Goal: Information Seeking & Learning: Learn about a topic

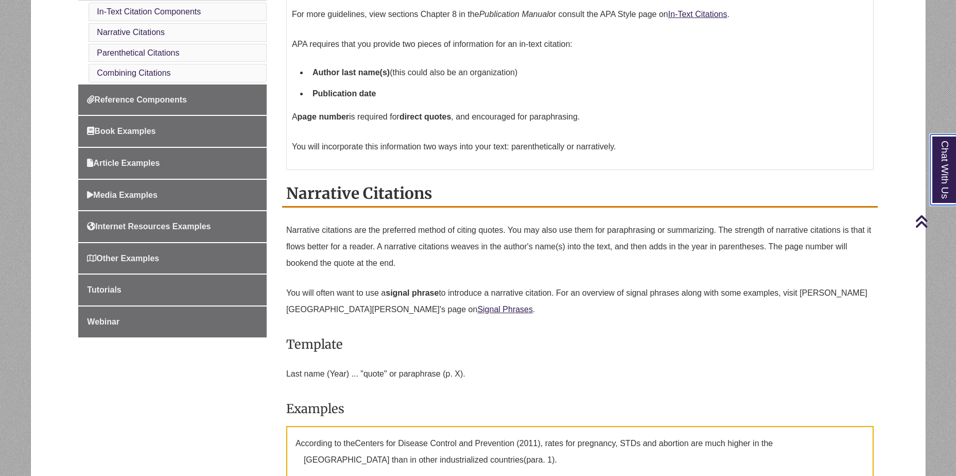
scroll to position [412, 0]
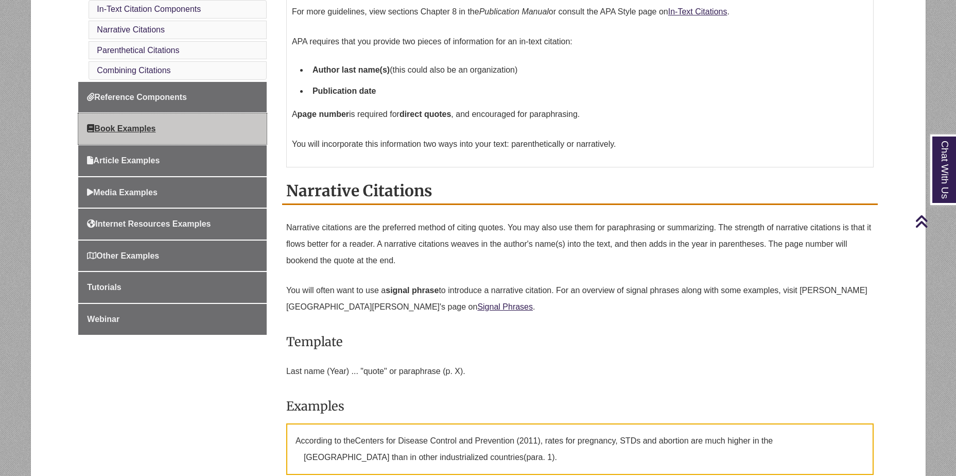
click at [159, 130] on link "Book Examples" at bounding box center [172, 128] width 188 height 31
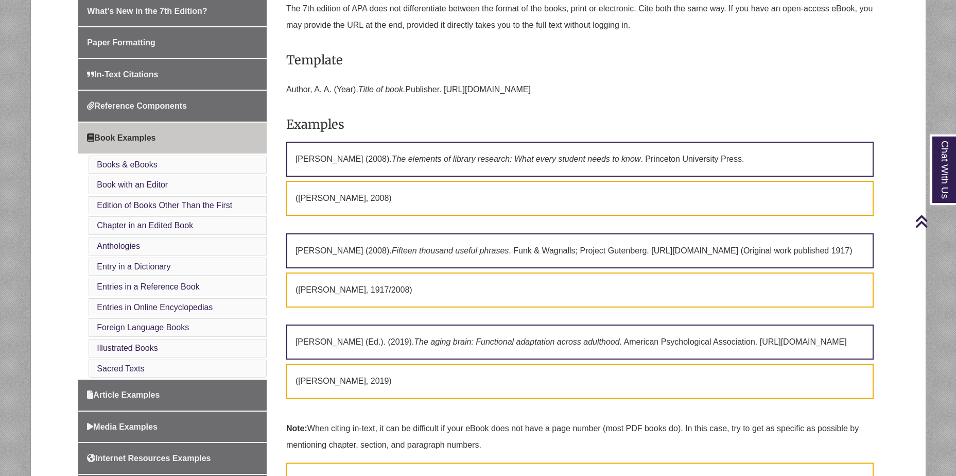
scroll to position [309, 0]
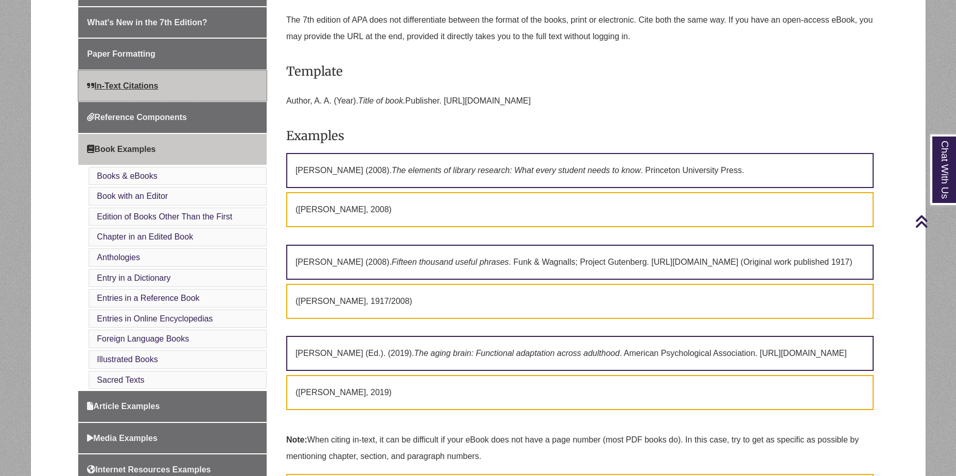
click at [163, 81] on link "In-Text Citations" at bounding box center [172, 86] width 188 height 31
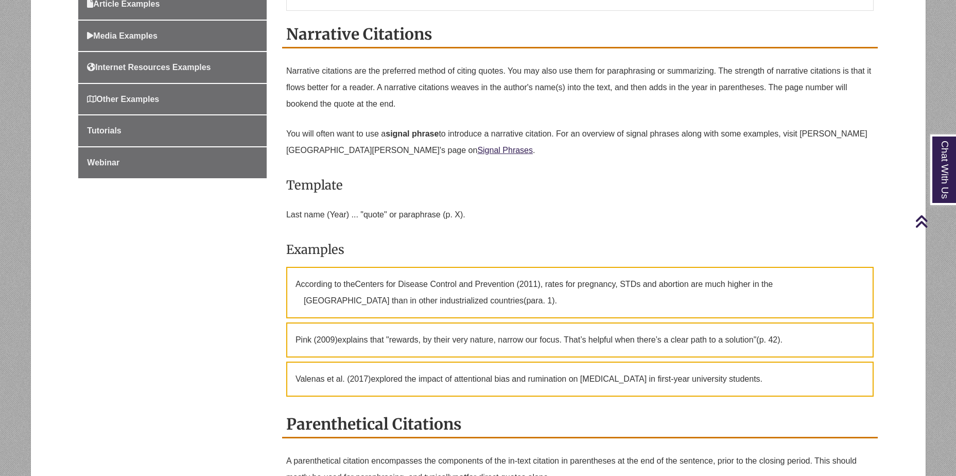
scroll to position [566, 0]
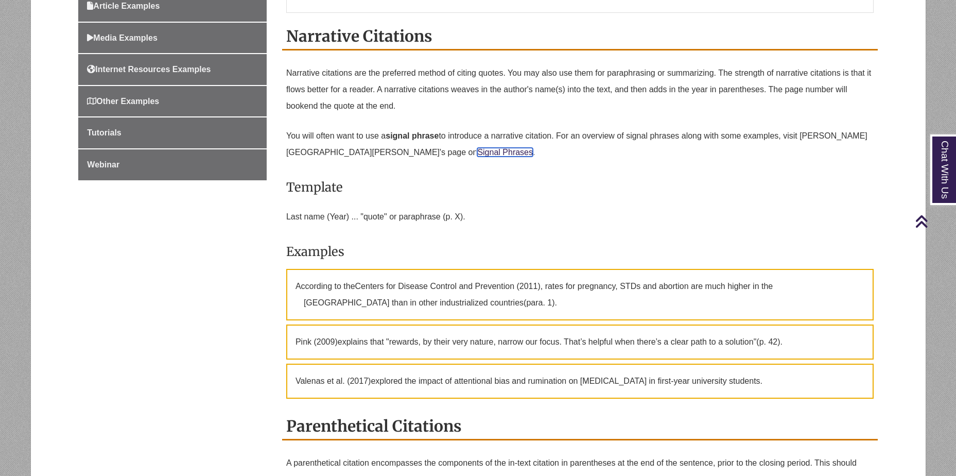
click at [477, 155] on link "Signal Phrases" at bounding box center [505, 152] width 56 height 9
